Goal: Find specific page/section: Find specific page/section

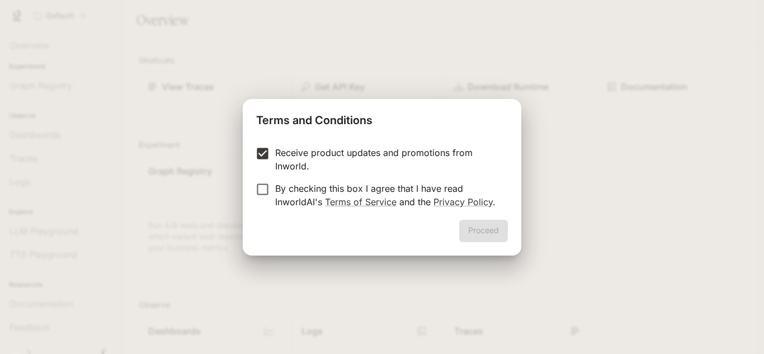
click at [479, 236] on div "Proceed" at bounding box center [382, 238] width 279 height 36
click at [510, 234] on div "Proceed" at bounding box center [382, 238] width 279 height 36
click at [501, 232] on button "Proceed" at bounding box center [483, 231] width 49 height 22
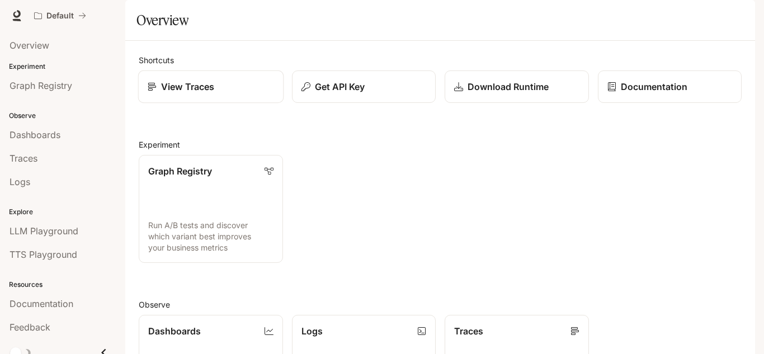
click at [199, 93] on p "View Traces" at bounding box center [187, 86] width 53 height 13
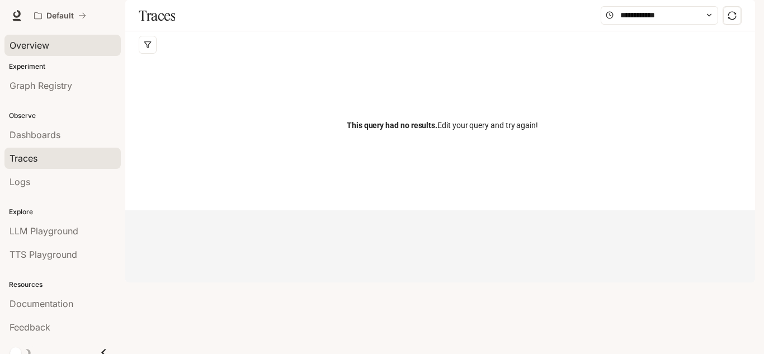
click at [34, 53] on link "Overview" at bounding box center [62, 45] width 116 height 21
